Goal: Transaction & Acquisition: Obtain resource

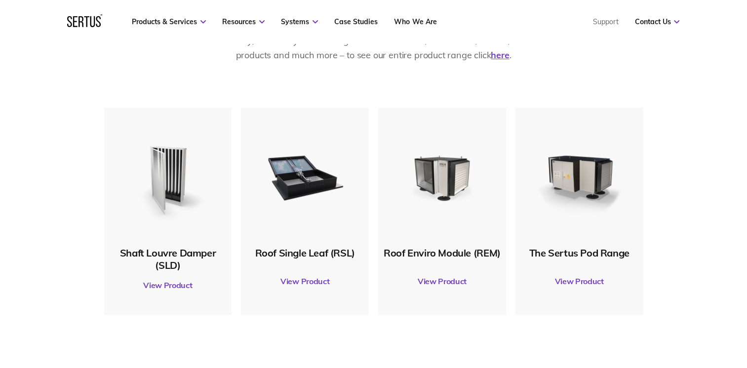
scroll to position [493, 0]
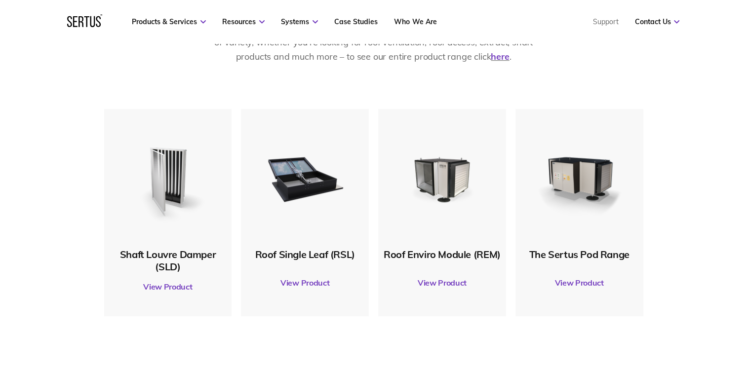
click at [168, 290] on link "View Product" at bounding box center [168, 287] width 118 height 28
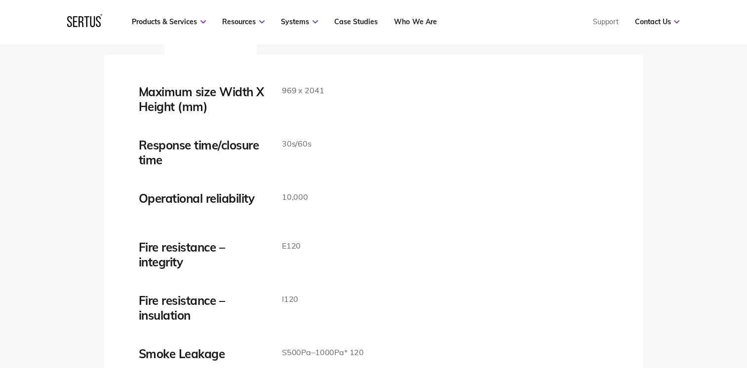
scroll to position [1628, 0]
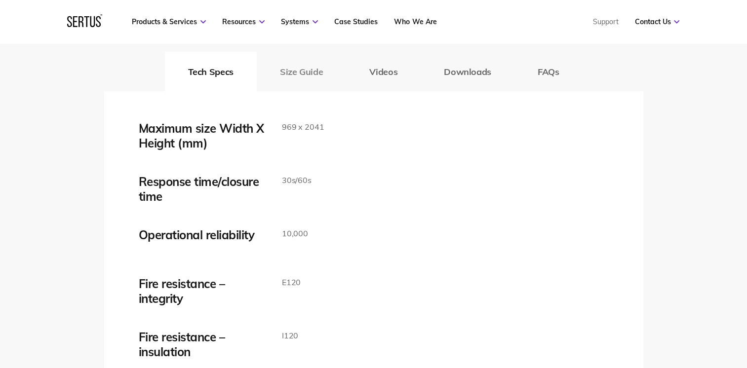
click at [305, 74] on button "Size Guide" at bounding box center [301, 71] width 89 height 39
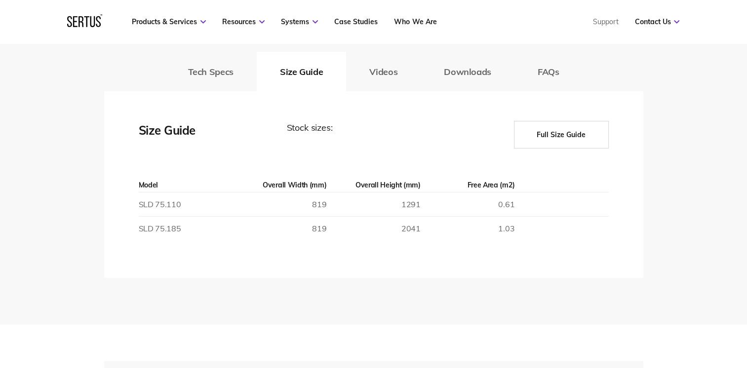
click at [516, 227] on td at bounding box center [561, 229] width 94 height 24
click at [576, 136] on button "Full Size Guide" at bounding box center [561, 135] width 95 height 28
click at [571, 135] on button "Full Size Guide" at bounding box center [561, 135] width 95 height 28
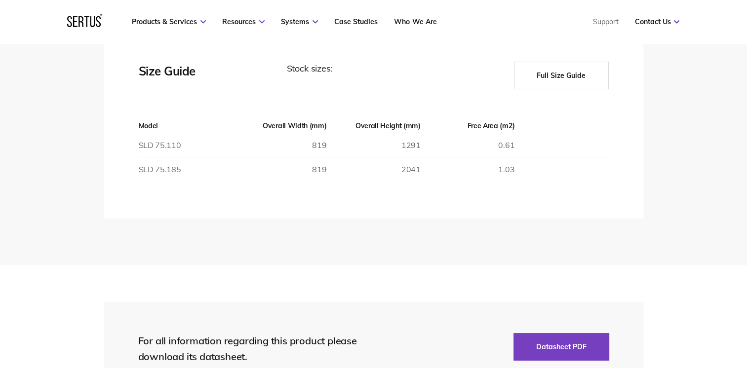
scroll to position [1530, 0]
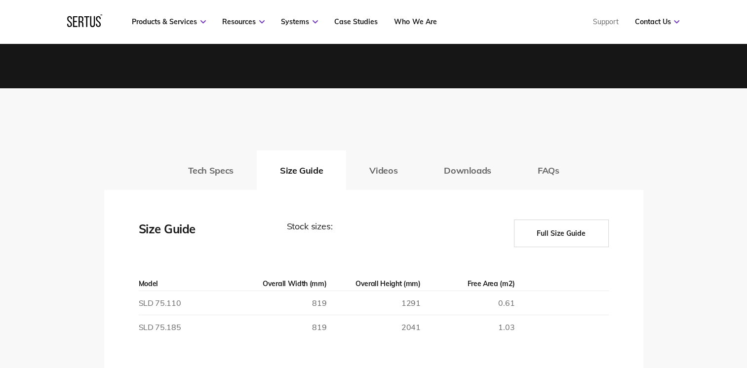
click at [564, 237] on button "Full Size Guide" at bounding box center [561, 234] width 95 height 28
click at [563, 237] on button "Full Size Guide" at bounding box center [561, 234] width 95 height 28
click at [564, 237] on button "Full Size Guide" at bounding box center [561, 234] width 95 height 28
click at [565, 237] on button "Full Size Guide" at bounding box center [561, 234] width 95 height 28
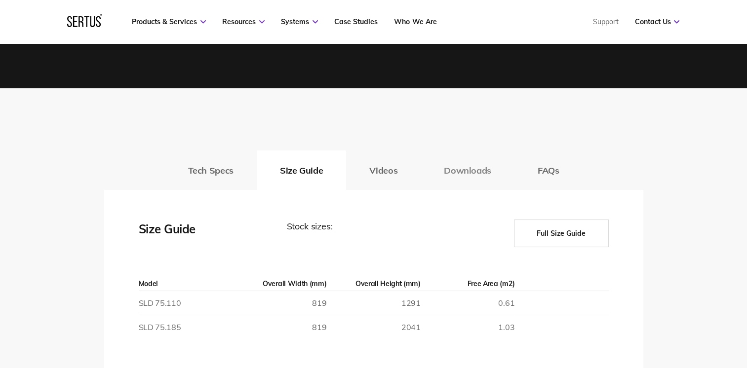
click at [472, 169] on button "Downloads" at bounding box center [467, 170] width 94 height 39
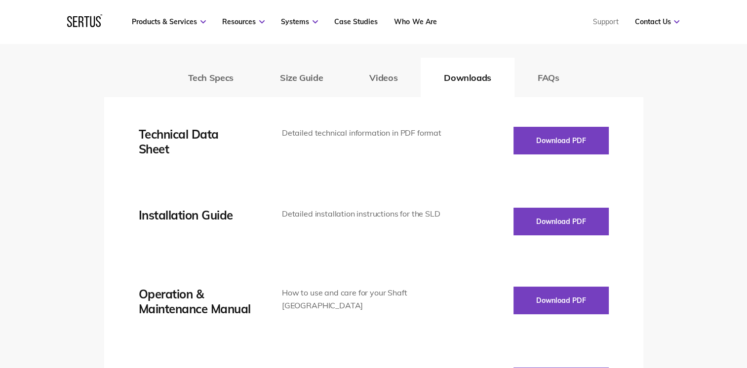
scroll to position [1628, 0]
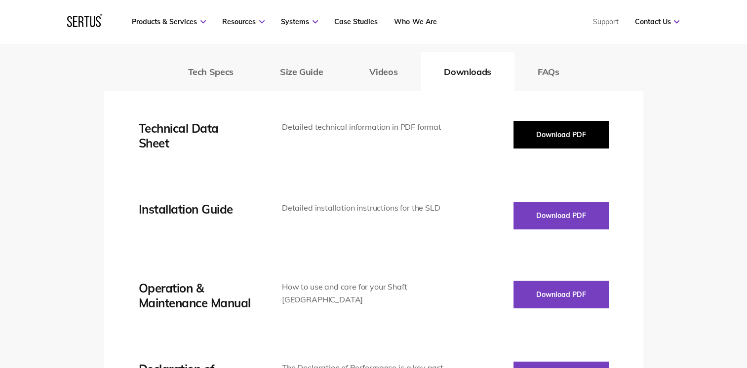
click at [584, 136] on button "Download PDF" at bounding box center [560, 135] width 95 height 28
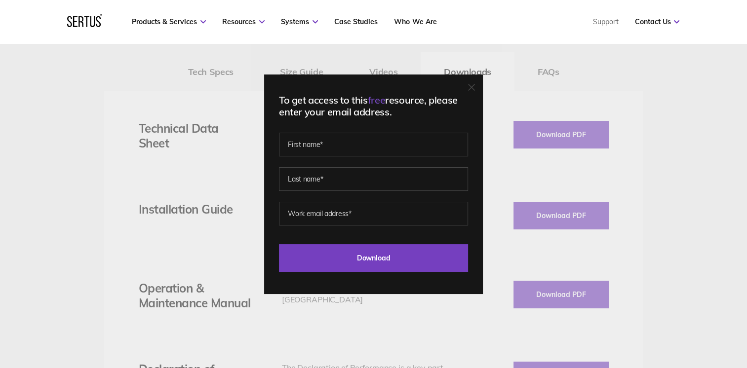
scroll to position [1678, 0]
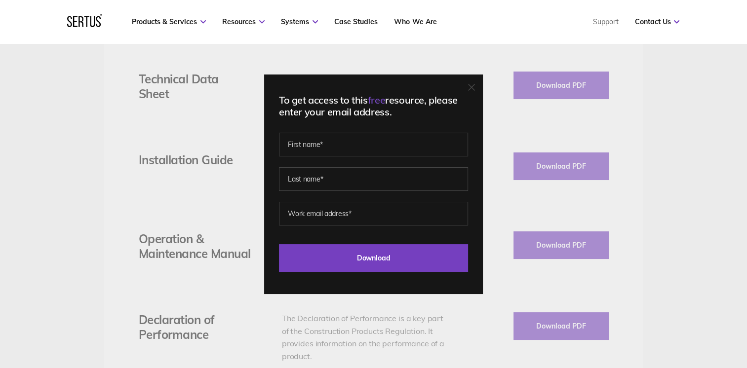
click at [150, 293] on div "To get access to this free resource, please enter your email address. Last Down…" at bounding box center [373, 184] width 747 height 368
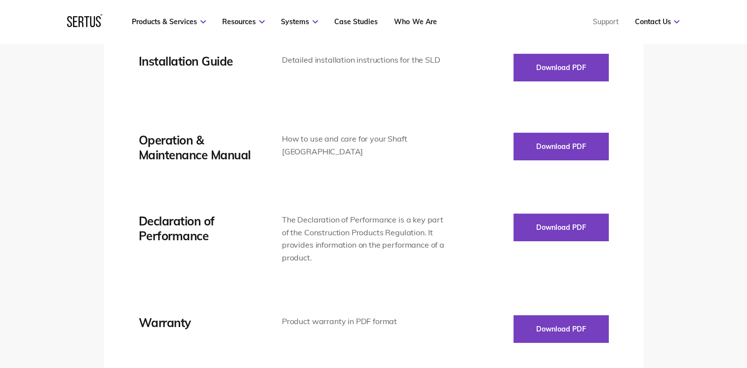
scroll to position [1480, 0]
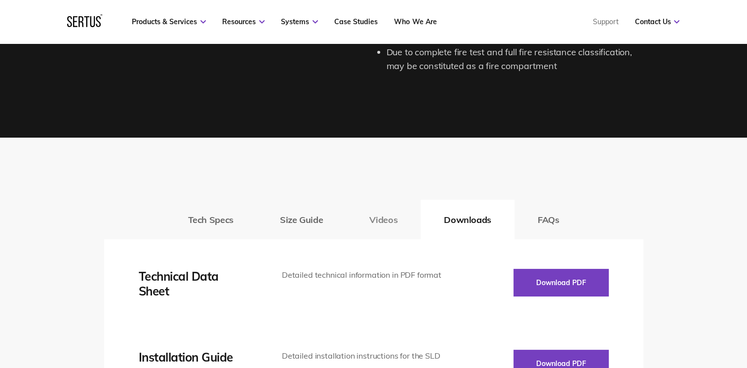
click at [381, 212] on button "Videos" at bounding box center [383, 219] width 75 height 39
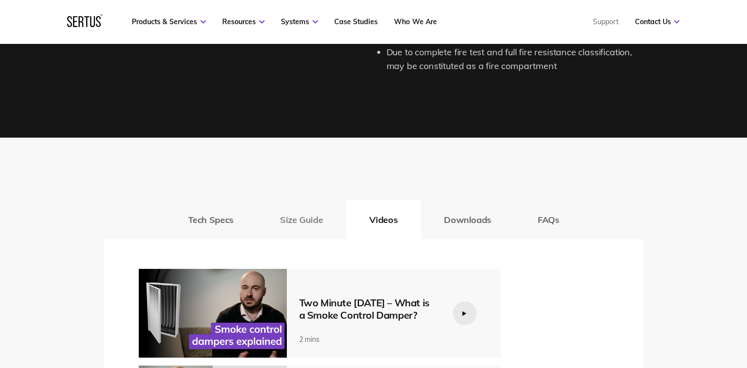
click at [303, 214] on button "Size Guide" at bounding box center [301, 219] width 89 height 39
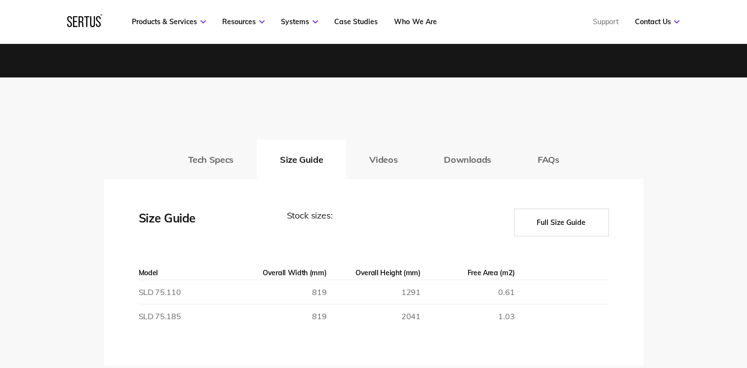
scroll to position [1579, 0]
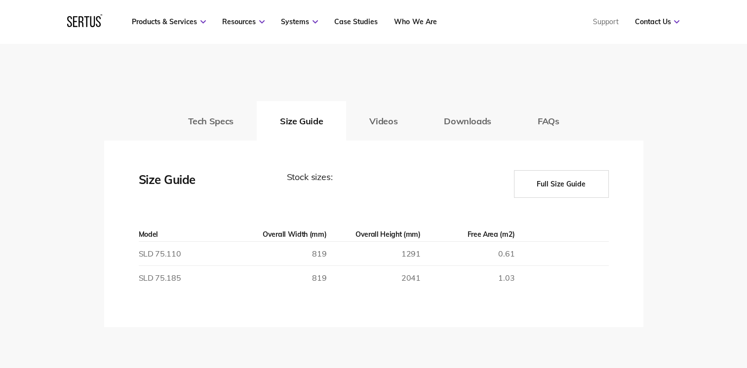
click at [562, 193] on button "Full Size Guide" at bounding box center [561, 184] width 95 height 28
click at [562, 192] on button "Full Size Guide" at bounding box center [561, 184] width 95 height 28
drag, startPoint x: 562, startPoint y: 192, endPoint x: 524, endPoint y: 221, distance: 47.7
click at [565, 192] on button "Full Size Guide" at bounding box center [561, 184] width 95 height 28
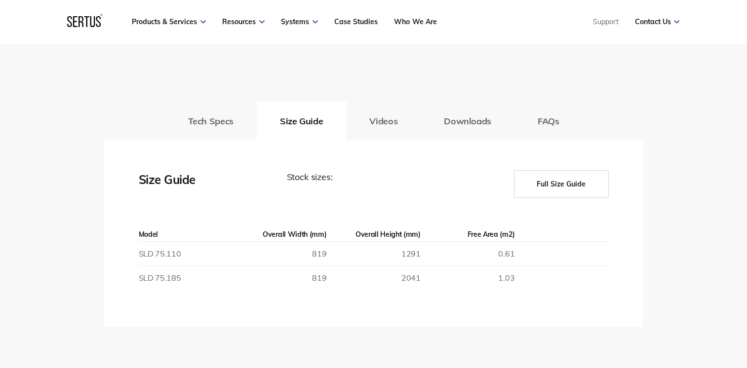
click at [506, 247] on td "0.61" at bounding box center [467, 254] width 94 height 24
click at [162, 256] on td "SLD 75.110" at bounding box center [186, 254] width 94 height 24
drag, startPoint x: 162, startPoint y: 256, endPoint x: 138, endPoint y: 248, distance: 24.8
click at [138, 248] on div "Maximum size Width X Height (mm) 969 x 2041 Response time/closure time 30s/60s …" at bounding box center [373, 234] width 539 height 187
click at [229, 262] on td "SLD 75.110" at bounding box center [186, 254] width 94 height 24
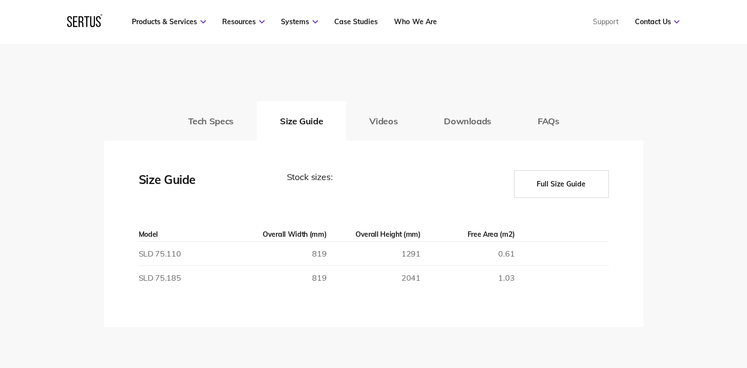
click at [543, 185] on button "Full Size Guide" at bounding box center [561, 184] width 95 height 28
click at [454, 122] on button "Downloads" at bounding box center [467, 120] width 94 height 39
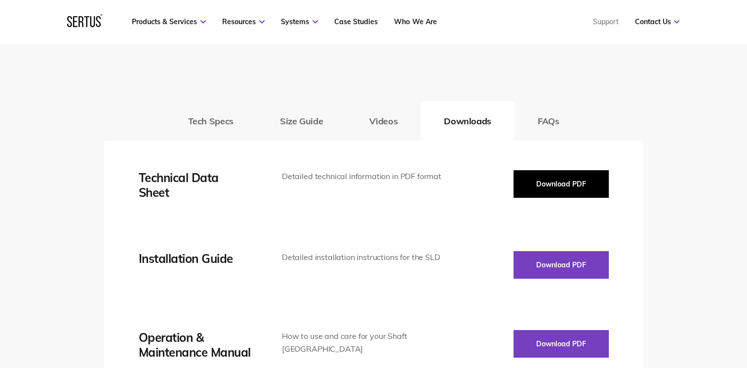
click at [556, 181] on button "Download PDF" at bounding box center [560, 184] width 95 height 28
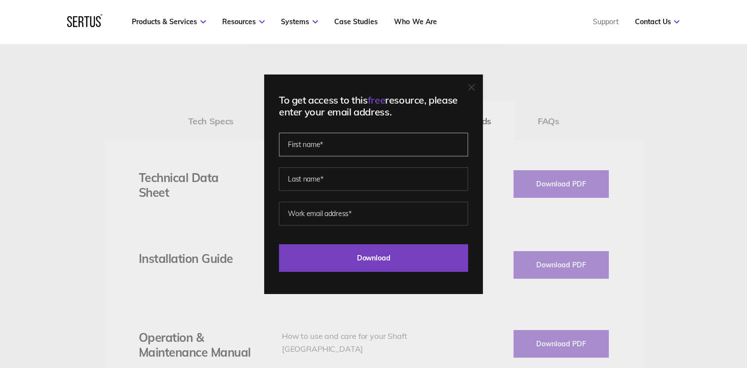
click at [339, 140] on input "text" at bounding box center [373, 145] width 189 height 24
type input "Gregory"
type input "Benson"
type input "GBenson@frencon.co.uk"
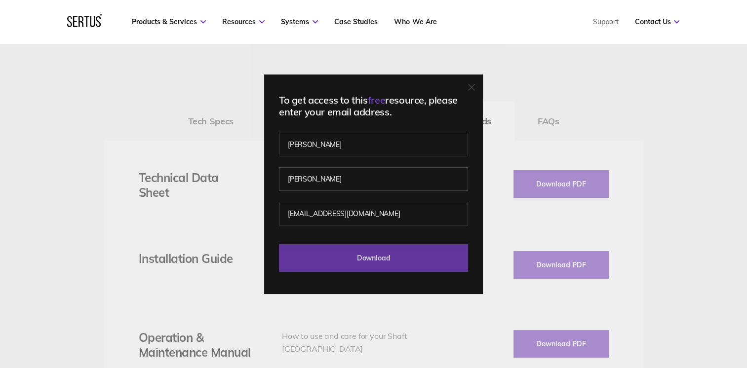
click at [363, 267] on input "Download" at bounding box center [373, 258] width 189 height 28
